Goal: Use online tool/utility: Use online tool/utility

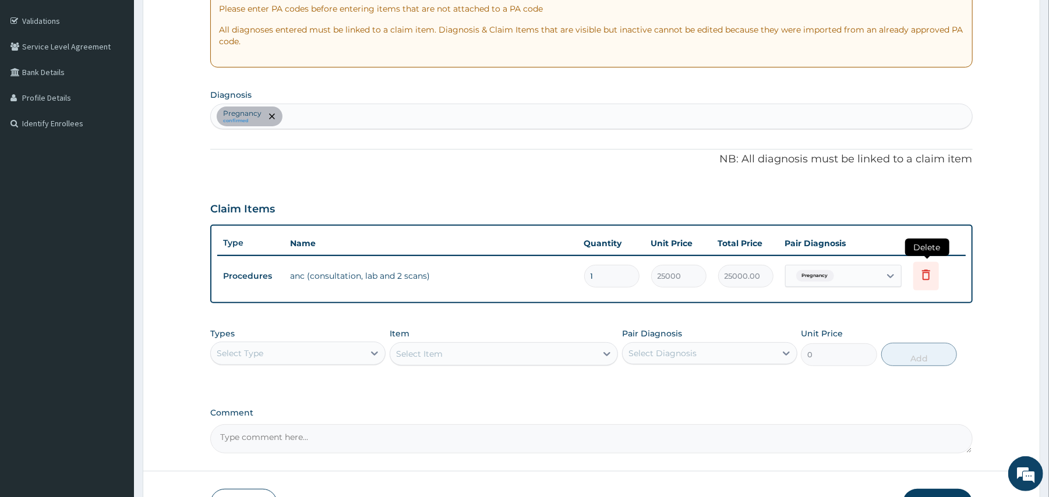
scroll to position [287, 0]
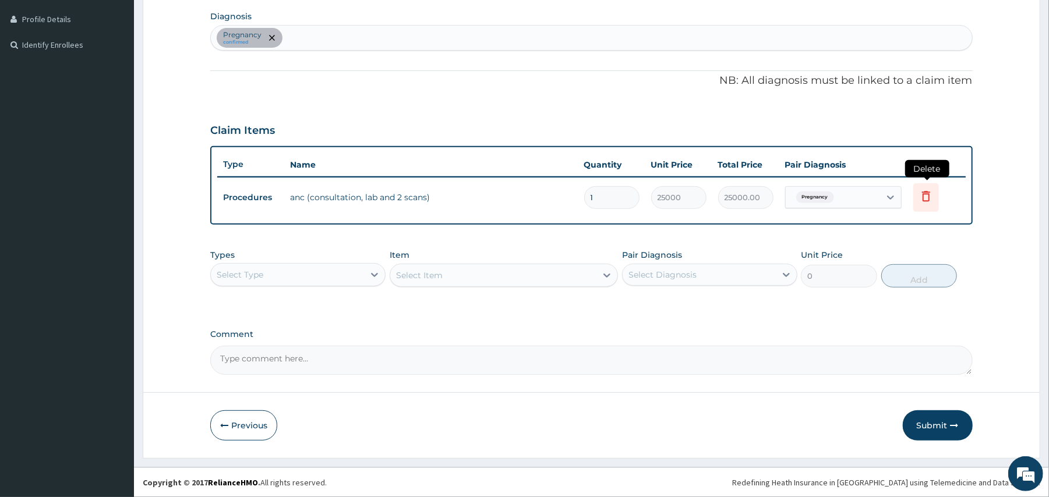
click at [927, 196] on icon at bounding box center [926, 196] width 14 height 14
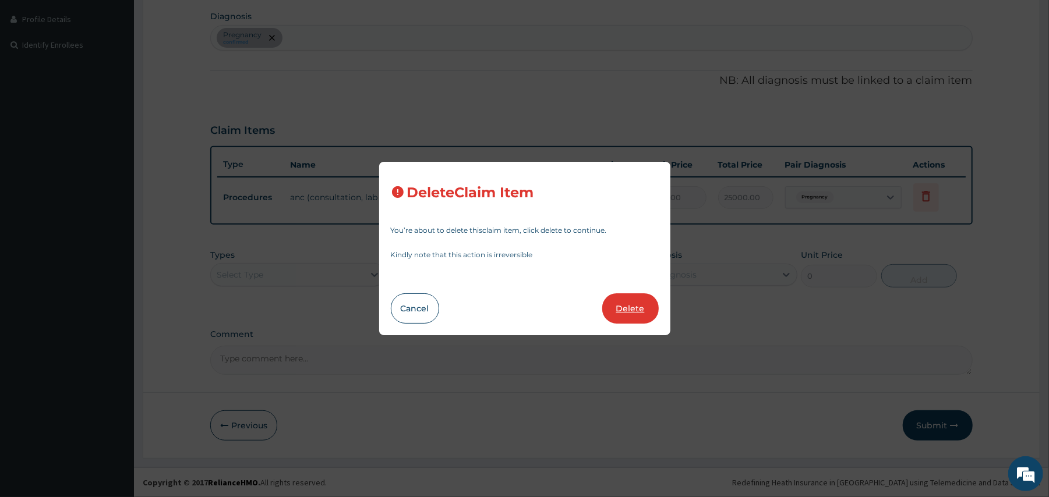
click at [638, 304] on button "Delete" at bounding box center [630, 308] width 56 height 30
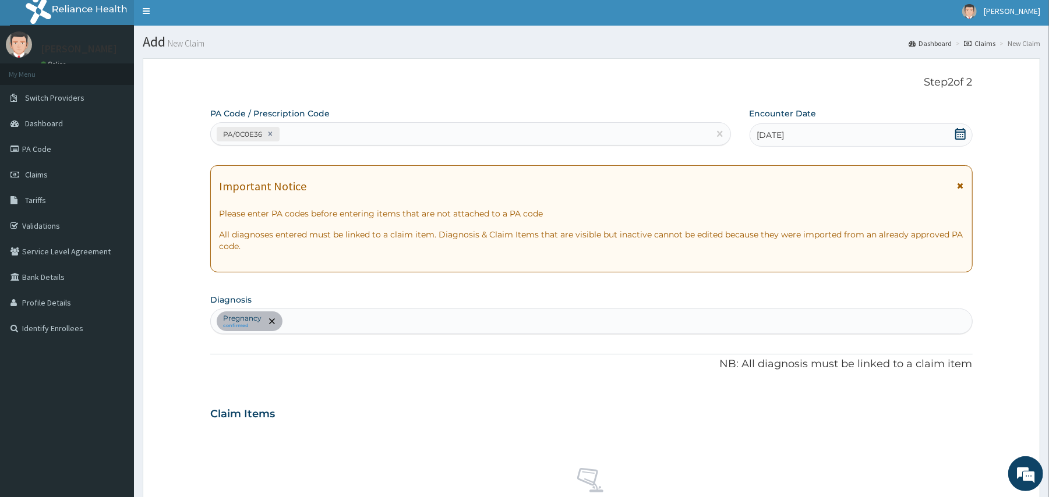
scroll to position [0, 0]
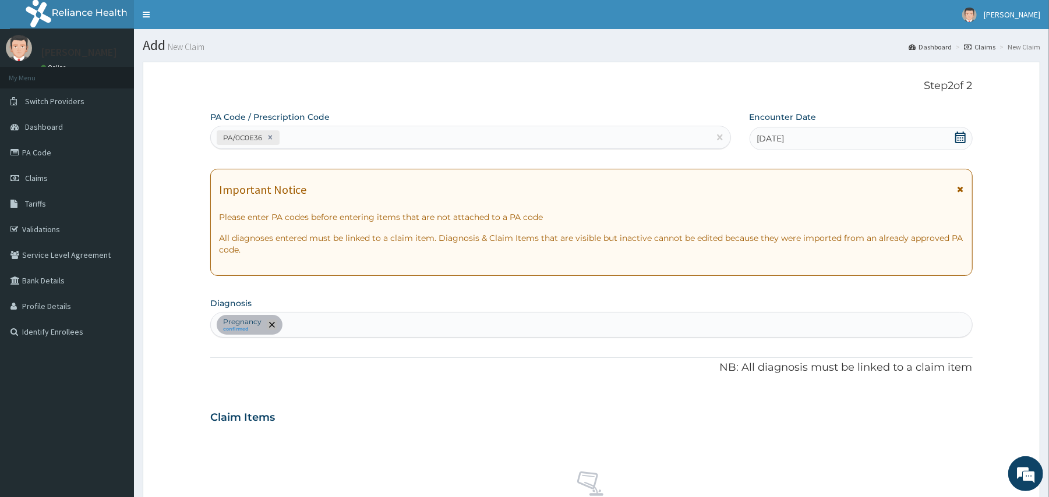
click at [271, 324] on icon "remove selection option" at bounding box center [272, 325] width 6 height 6
click at [273, 324] on icon "remove selection option" at bounding box center [272, 325] width 6 height 6
click at [271, 141] on icon at bounding box center [270, 137] width 8 height 8
click at [47, 154] on link "PA Code" at bounding box center [67, 153] width 134 height 26
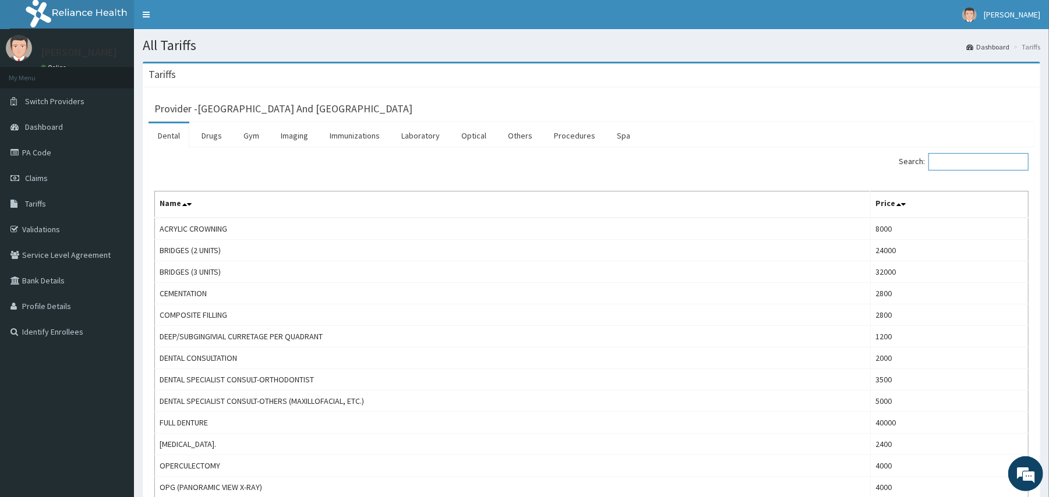
click at [972, 159] on input "Search:" at bounding box center [978, 161] width 100 height 17
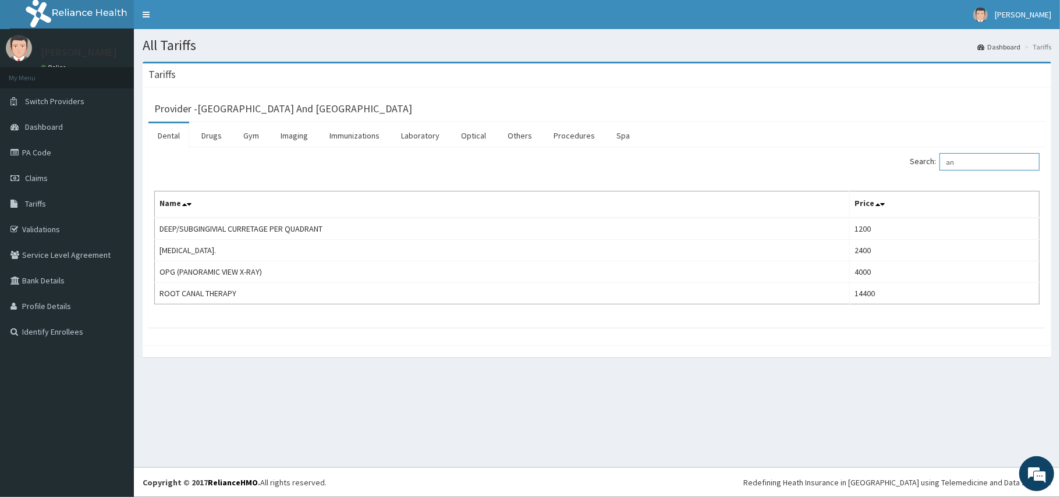
type input "a"
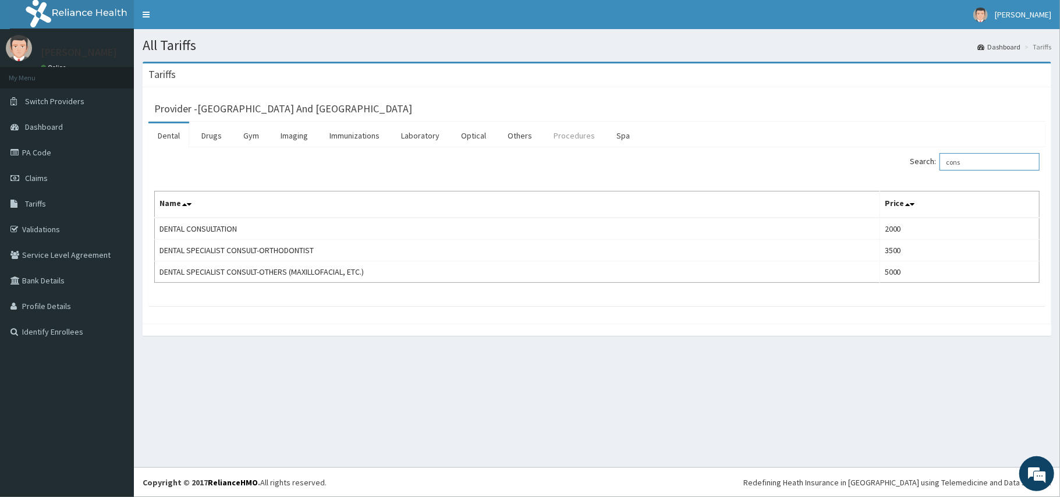
type input "cons"
click at [566, 131] on link "Procedures" at bounding box center [574, 135] width 60 height 24
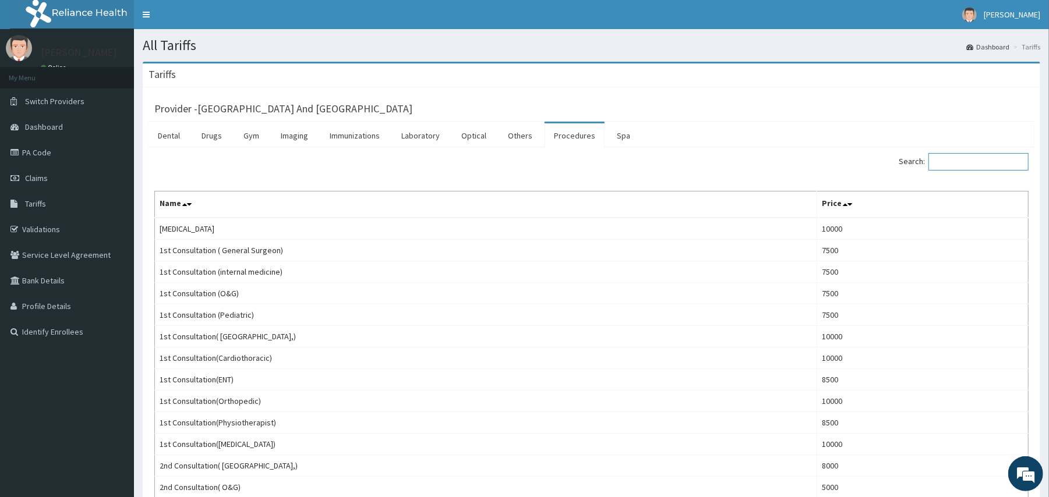
click at [960, 165] on input "Search:" at bounding box center [978, 161] width 100 height 17
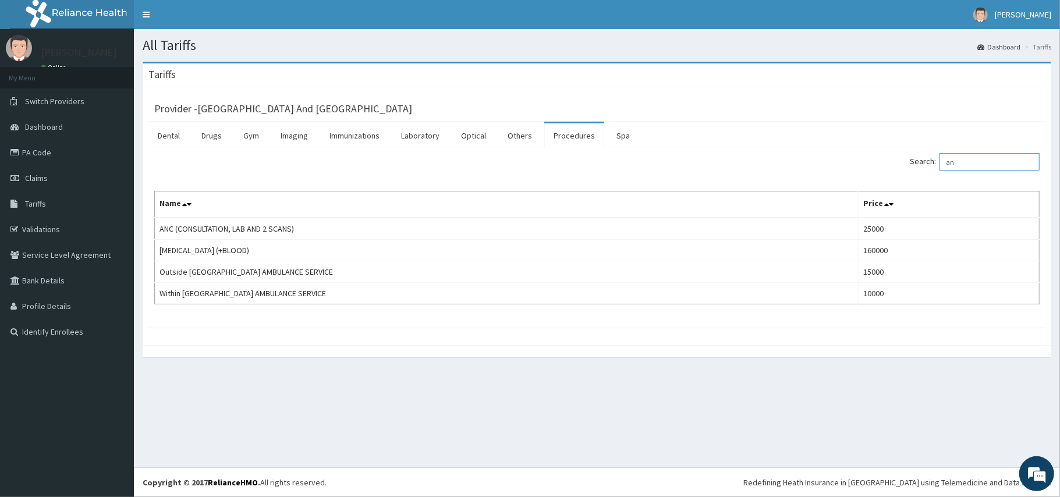
type input "a"
